Goal: Transaction & Acquisition: Subscribe to service/newsletter

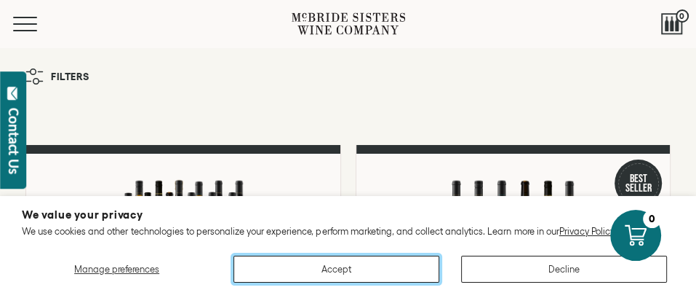
click at [344, 270] on button "Accept" at bounding box center [337, 268] width 206 height 27
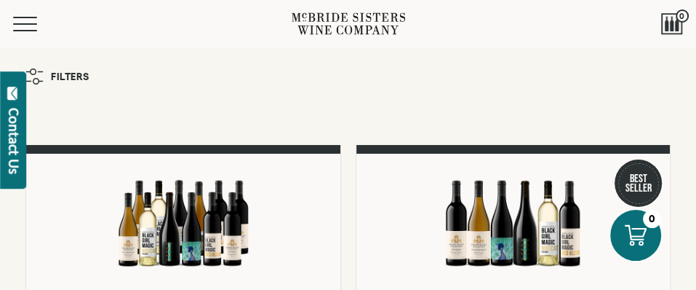
click at [23, 11] on div "Menu" at bounding box center [152, 23] width 279 height 47
click at [28, 22] on button "Menu" at bounding box center [39, 24] width 52 height 15
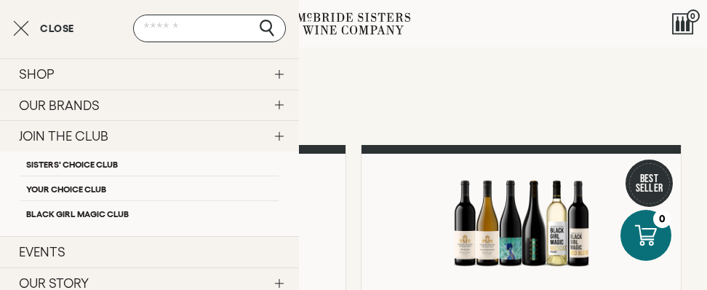
click at [299, 151] on link "JOIN THE CLUB" at bounding box center [149, 135] width 299 height 31
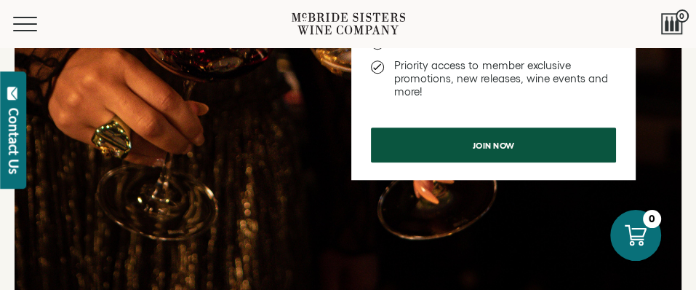
scroll to position [800, 0]
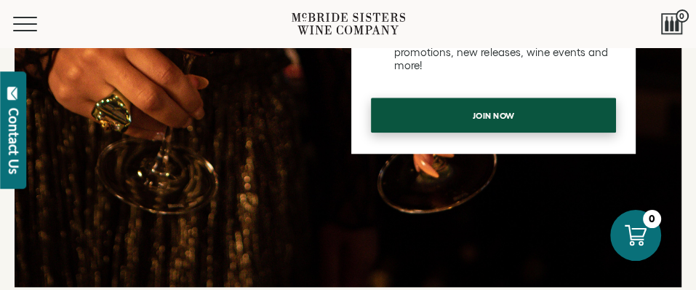
click at [455, 129] on span "Join now" at bounding box center [493, 115] width 77 height 28
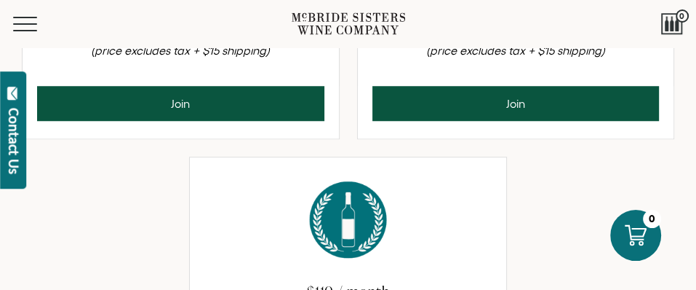
scroll to position [800, 0]
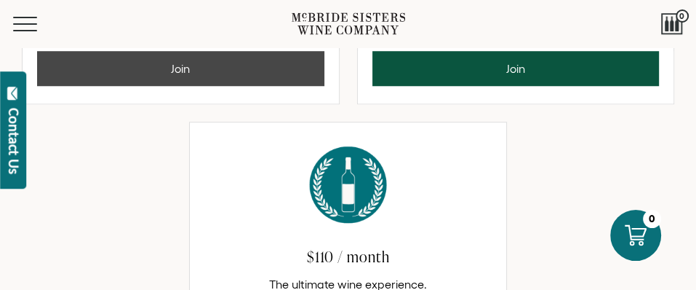
click at [183, 86] on button "Join" at bounding box center [180, 68] width 287 height 35
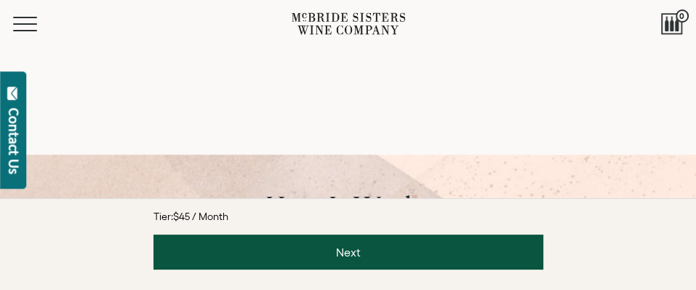
scroll to position [934, 0]
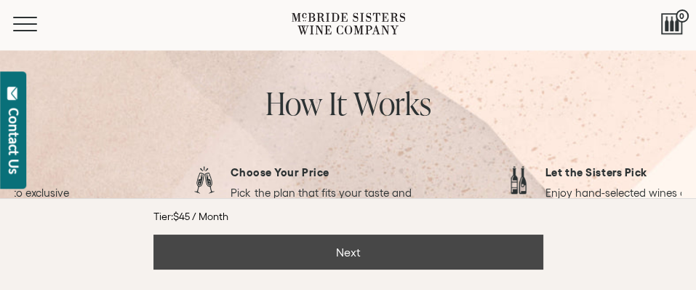
click at [340, 258] on button "Next" at bounding box center [348, 251] width 390 height 35
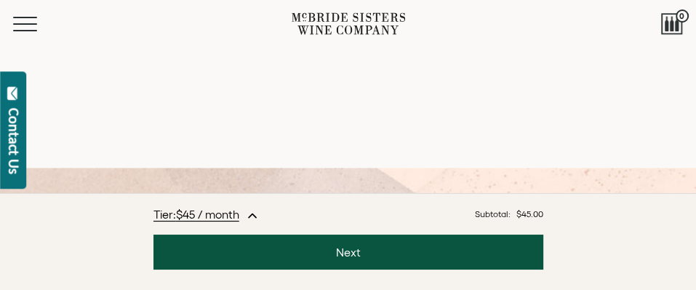
scroll to position [1472, 0]
